Goal: Information Seeking & Learning: Stay updated

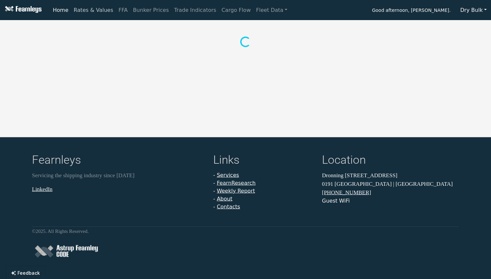
click at [90, 12] on link "Rates & Values" at bounding box center [93, 10] width 45 height 13
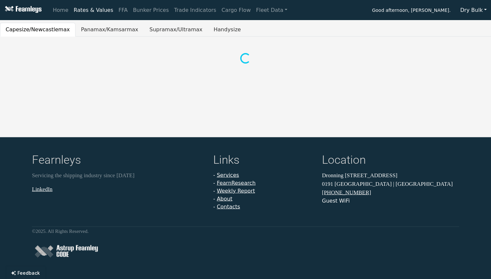
click at [90, 12] on link "Rates & Values" at bounding box center [93, 10] width 45 height 13
click at [478, 13] on button "Dry Bulk" at bounding box center [473, 10] width 35 height 13
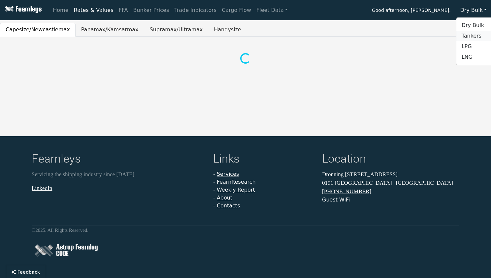
click at [472, 37] on link "Tankers" at bounding box center [482, 36] width 52 height 11
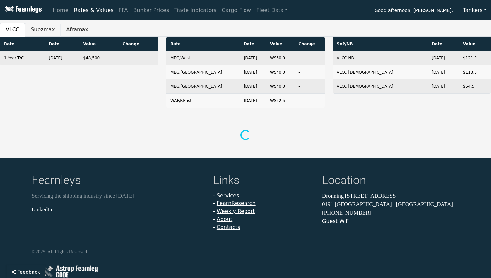
click at [38, 29] on button "Suezmax" at bounding box center [42, 30] width 35 height 14
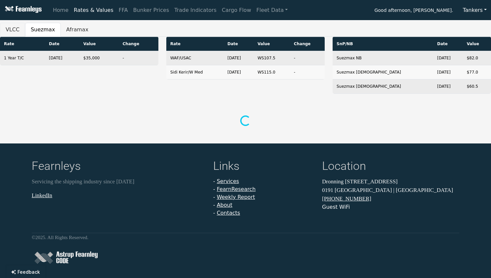
click at [11, 33] on button "VLCC" at bounding box center [12, 30] width 25 height 14
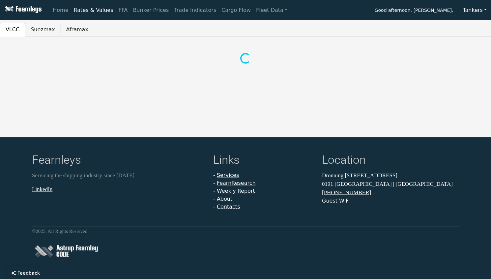
click at [33, 31] on button "Suezmax" at bounding box center [42, 30] width 35 height 14
click at [114, 93] on div "Home Rates & Values FFA Bunker Prices Trade Indicators Cargo Flow Fleet Data Go…" at bounding box center [245, 139] width 491 height 279
click at [9, 30] on button "VLCC" at bounding box center [12, 30] width 25 height 14
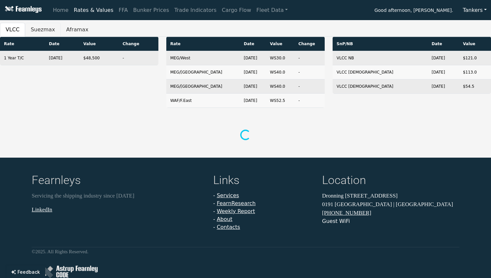
click at [38, 32] on button "Suezmax" at bounding box center [42, 30] width 35 height 14
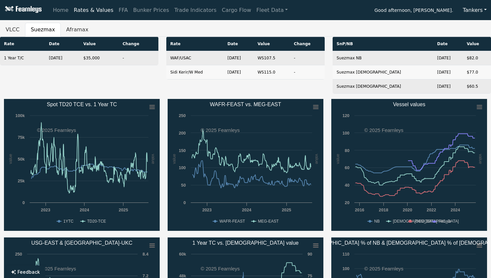
click at [68, 86] on div "Rate Date Value Change 1 Year T/C [DATE] $35,000 -" at bounding box center [79, 68] width 166 height 62
click at [74, 33] on button "Aframax" at bounding box center [77, 30] width 33 height 14
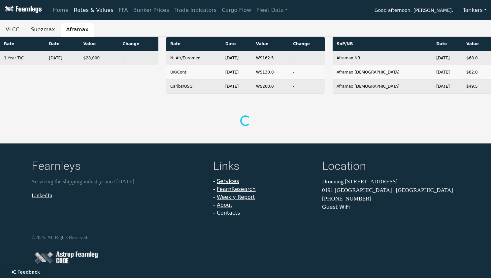
click at [34, 102] on div "Rate Date Value Change 1 Year T/C [DATE] $28,000 - Rate Date Value Change N. Af…" at bounding box center [245, 82] width 491 height 91
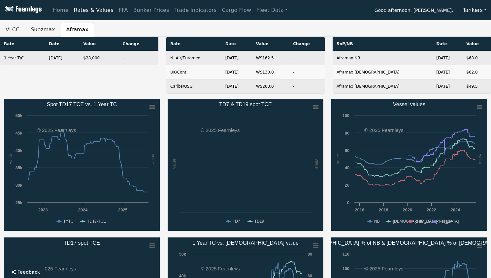
click at [473, 11] on button "Tankers" at bounding box center [474, 10] width 33 height 13
click at [478, 27] on link "Dry Bulk" at bounding box center [484, 25] width 52 height 11
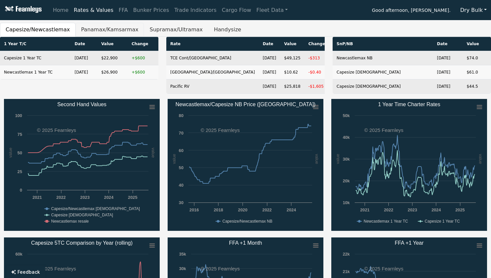
click at [90, 33] on button "Panamax/Kamsarmax" at bounding box center [110, 30] width 69 height 14
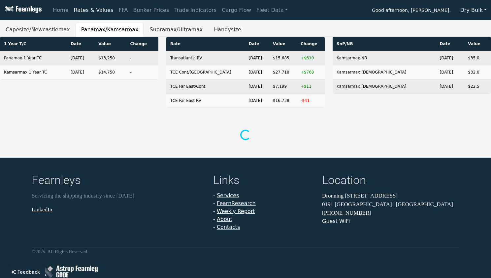
click at [105, 111] on div "1 Year T/C Date Value Change Panamax 1 Year TC [DATE] $13,250 - Kamsarmax 1 Yea…" at bounding box center [79, 75] width 166 height 76
click at [153, 29] on button "Supramax/Ultramax" at bounding box center [176, 30] width 64 height 14
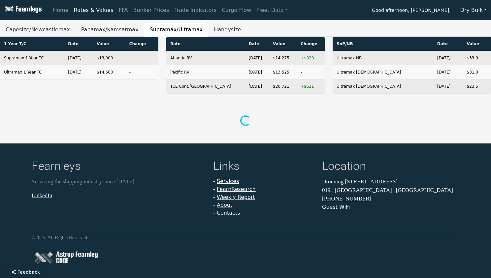
click at [98, 108] on div "1 Year T/C Date Value Change Supramax 1 Year TC [DATE] $13,000 - Ultramax 1 Yea…" at bounding box center [245, 82] width 491 height 91
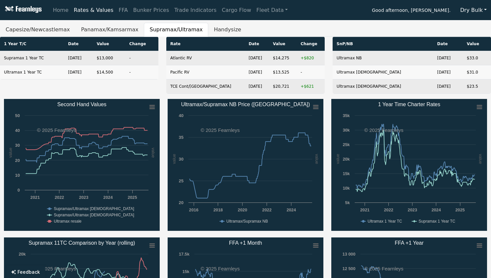
click at [112, 85] on div "1 Year T/C Date Value Change Supramax 1 Year TC [DATE] $13,000 - Ultramax 1 Yea…" at bounding box center [79, 68] width 166 height 62
click at [208, 30] on button "Handysize" at bounding box center [227, 30] width 39 height 14
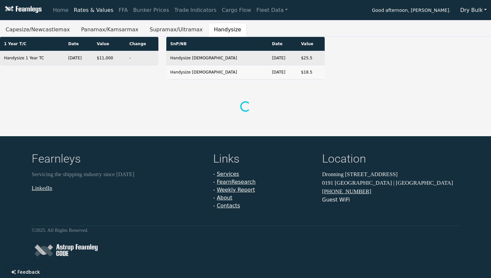
click at [100, 80] on div "1 Year T/C Date Value Change Handysize 1 Year TC [DATE] $11,000 -" at bounding box center [79, 61] width 166 height 48
click at [82, 31] on button "Panamax/Kamsarmax" at bounding box center [110, 30] width 69 height 14
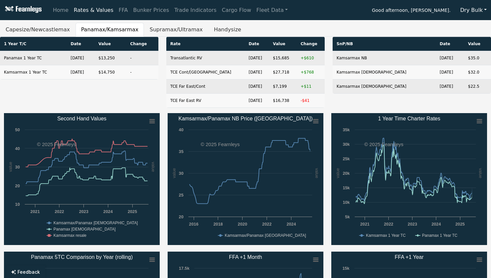
click at [91, 92] on div "1 Year T/C Date Value Change Panamax 1 Year TC [DATE] $13,250 - Kamsarmax 1 Yea…" at bounding box center [79, 75] width 166 height 76
click at [145, 32] on button "Supramax/Ultramax" at bounding box center [176, 30] width 64 height 14
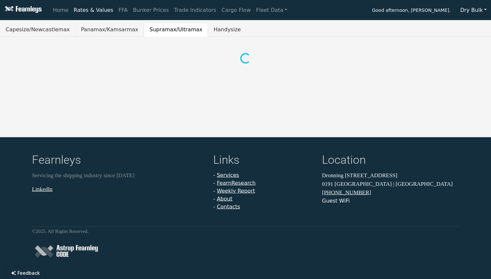
click at [95, 33] on button "Panamax/Kamsarmax" at bounding box center [110, 30] width 69 height 14
